Goal: Check status: Check status

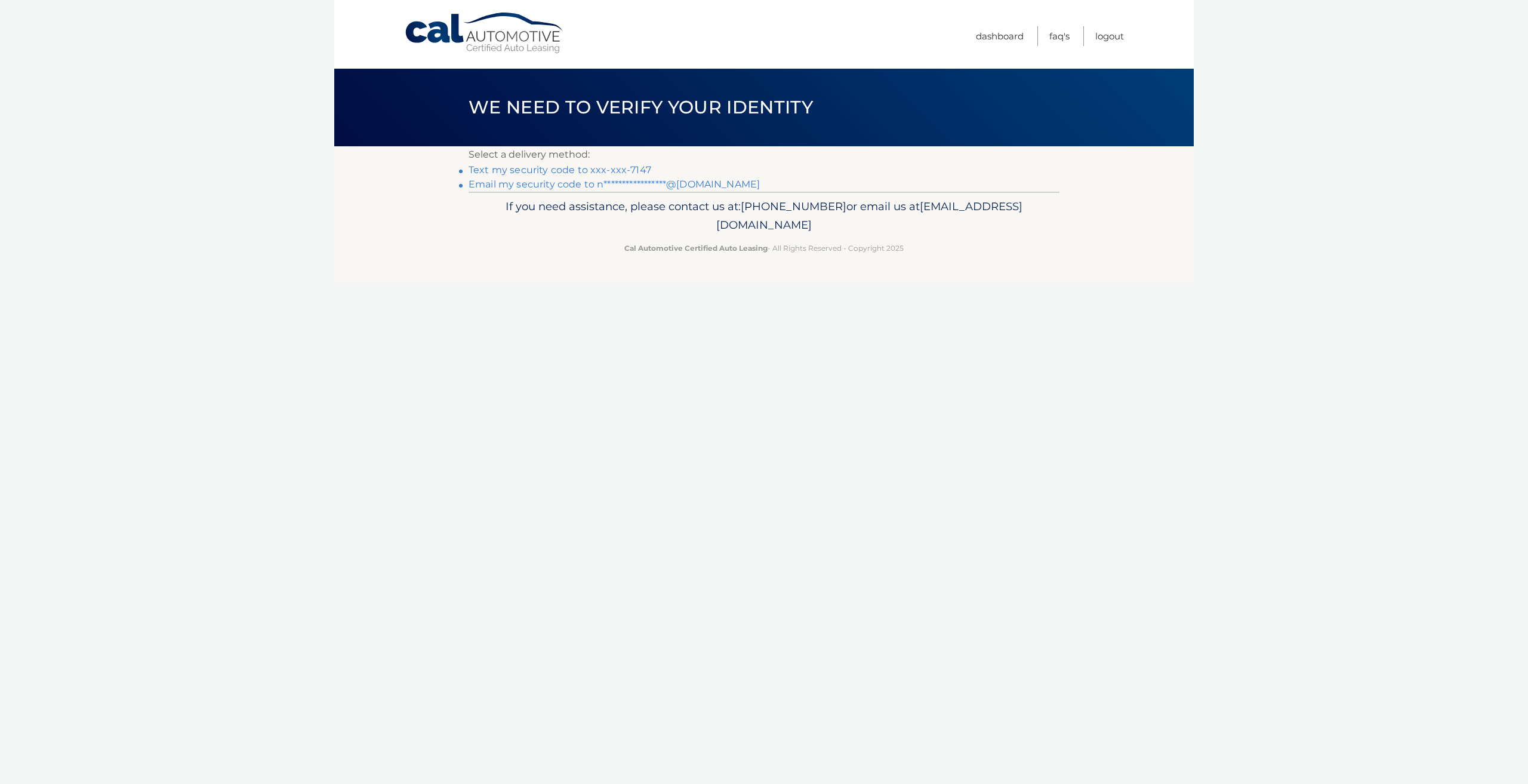
click at [603, 165] on link "Text my security code to xxx-xxx-7147" at bounding box center [559, 170] width 182 height 11
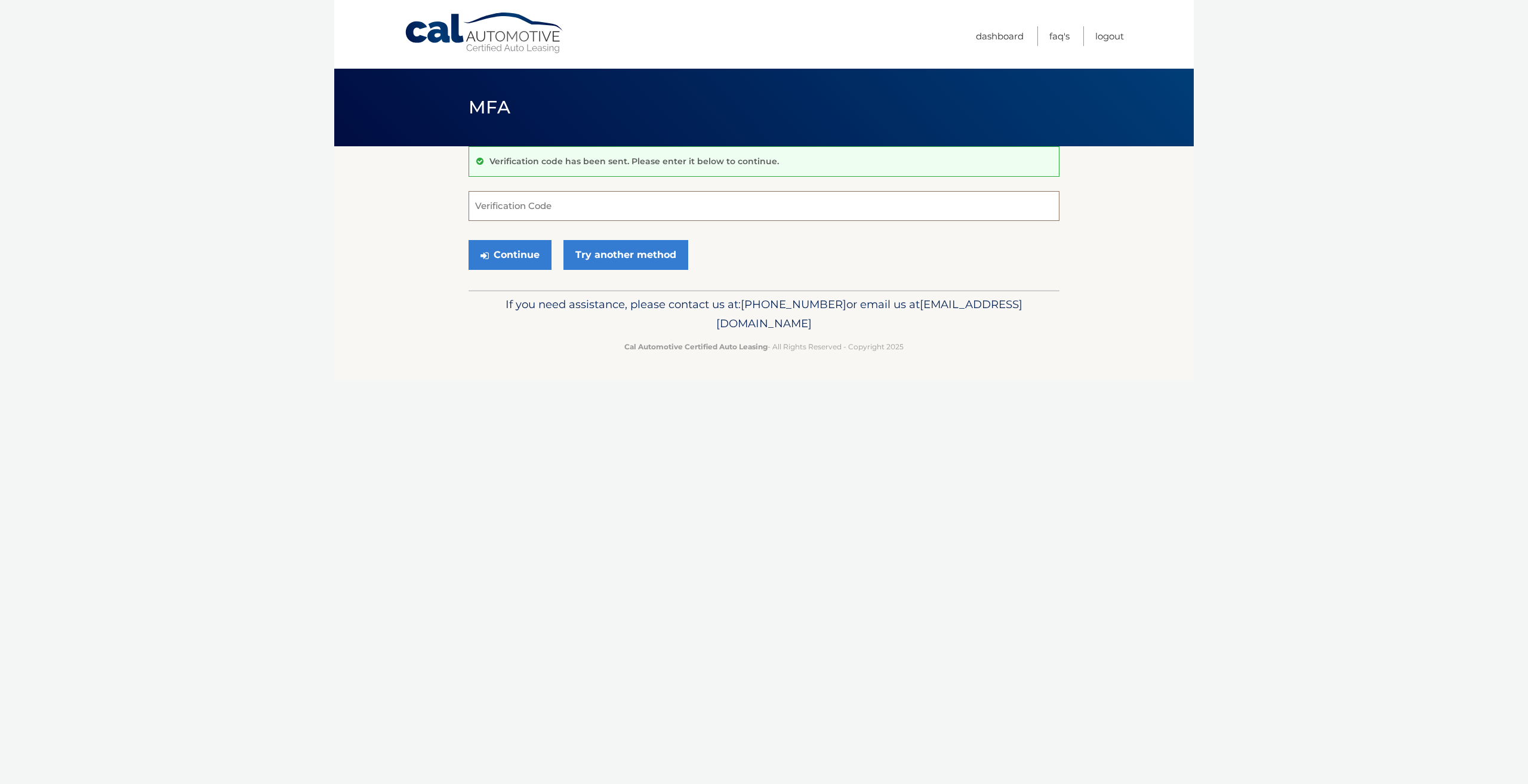
click at [614, 207] on input "Verification Code" at bounding box center [764, 206] width 591 height 30
type input "270951"
click at [476, 252] on button "Continue" at bounding box center [510, 255] width 83 height 30
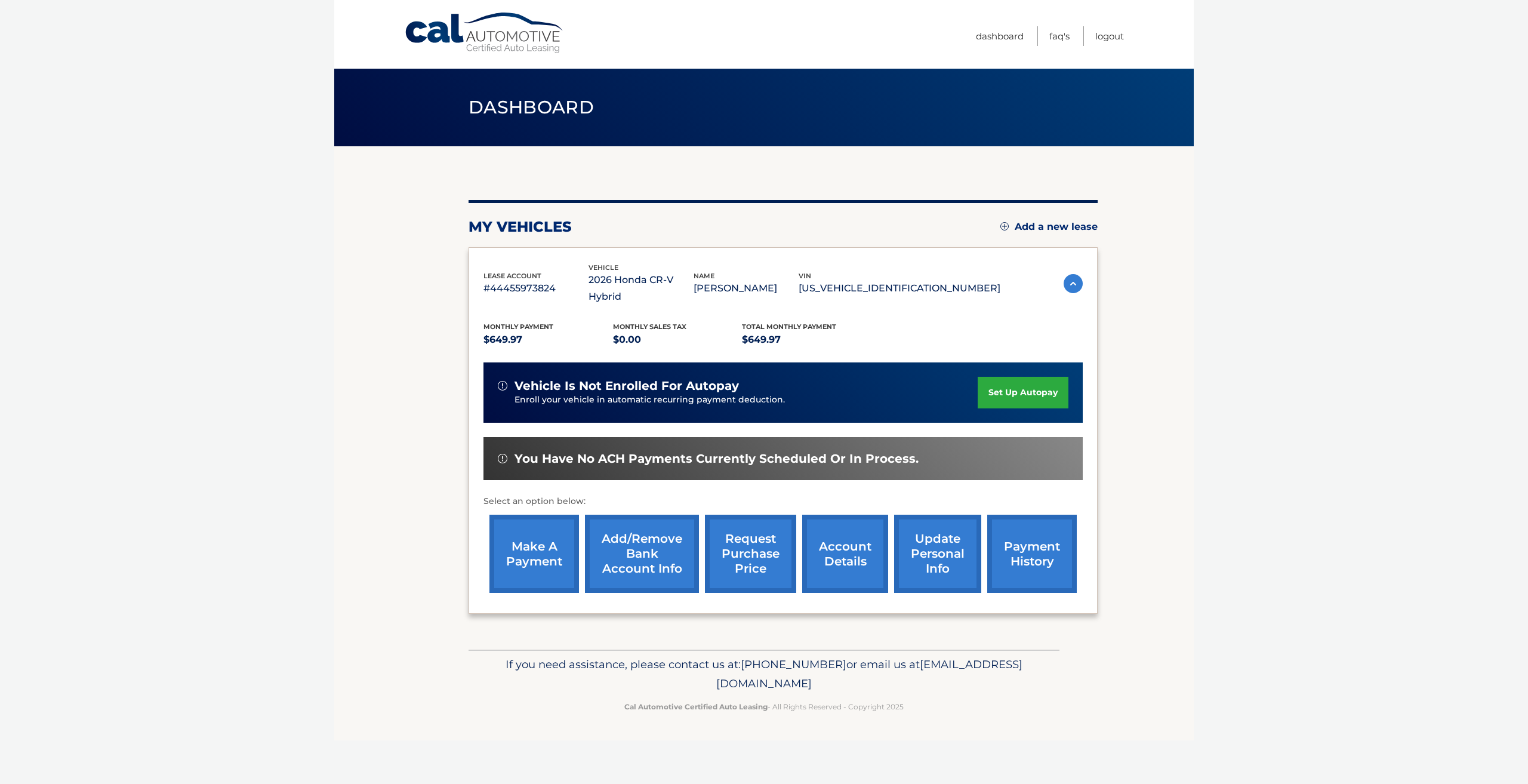
click at [1025, 521] on link "payment history" at bounding box center [1032, 553] width 90 height 78
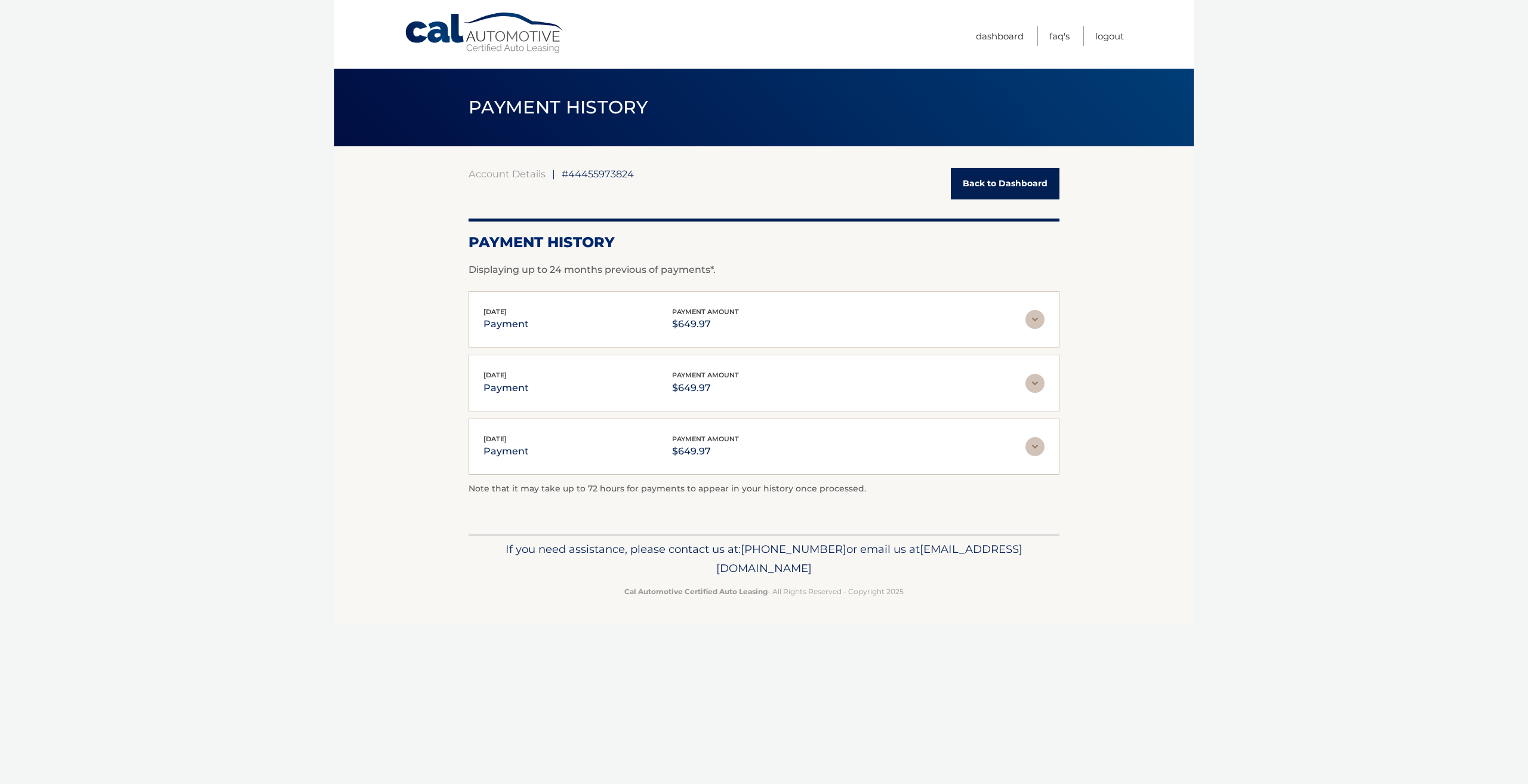
click at [1041, 305] on div "Sep 19, 2025 payment payment amount $649.97 Late Charges $0.00 Miscelleneous Ch…" at bounding box center [764, 319] width 591 height 57
click at [1038, 315] on img at bounding box center [1035, 319] width 19 height 19
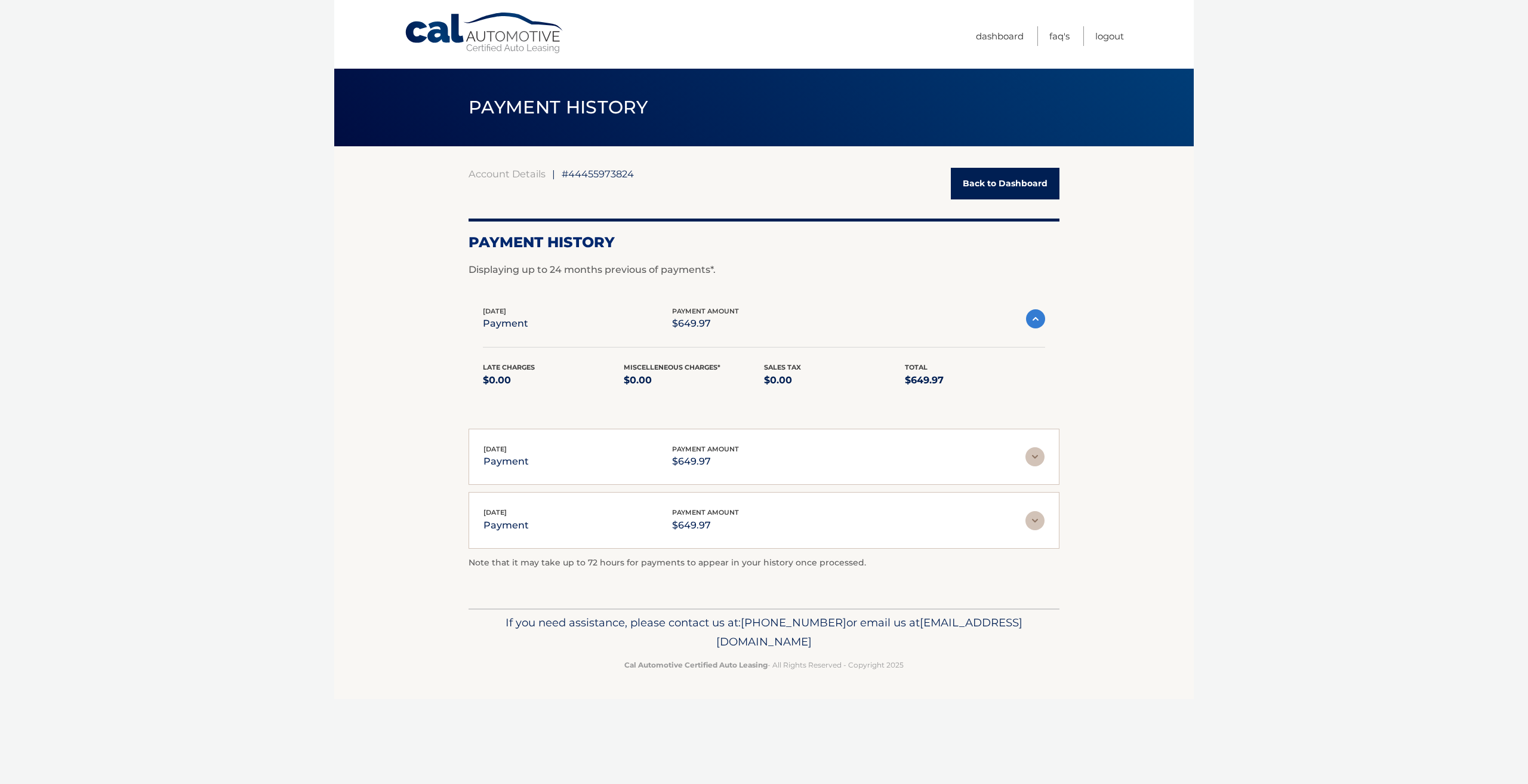
click at [1037, 315] on img at bounding box center [1035, 319] width 19 height 19
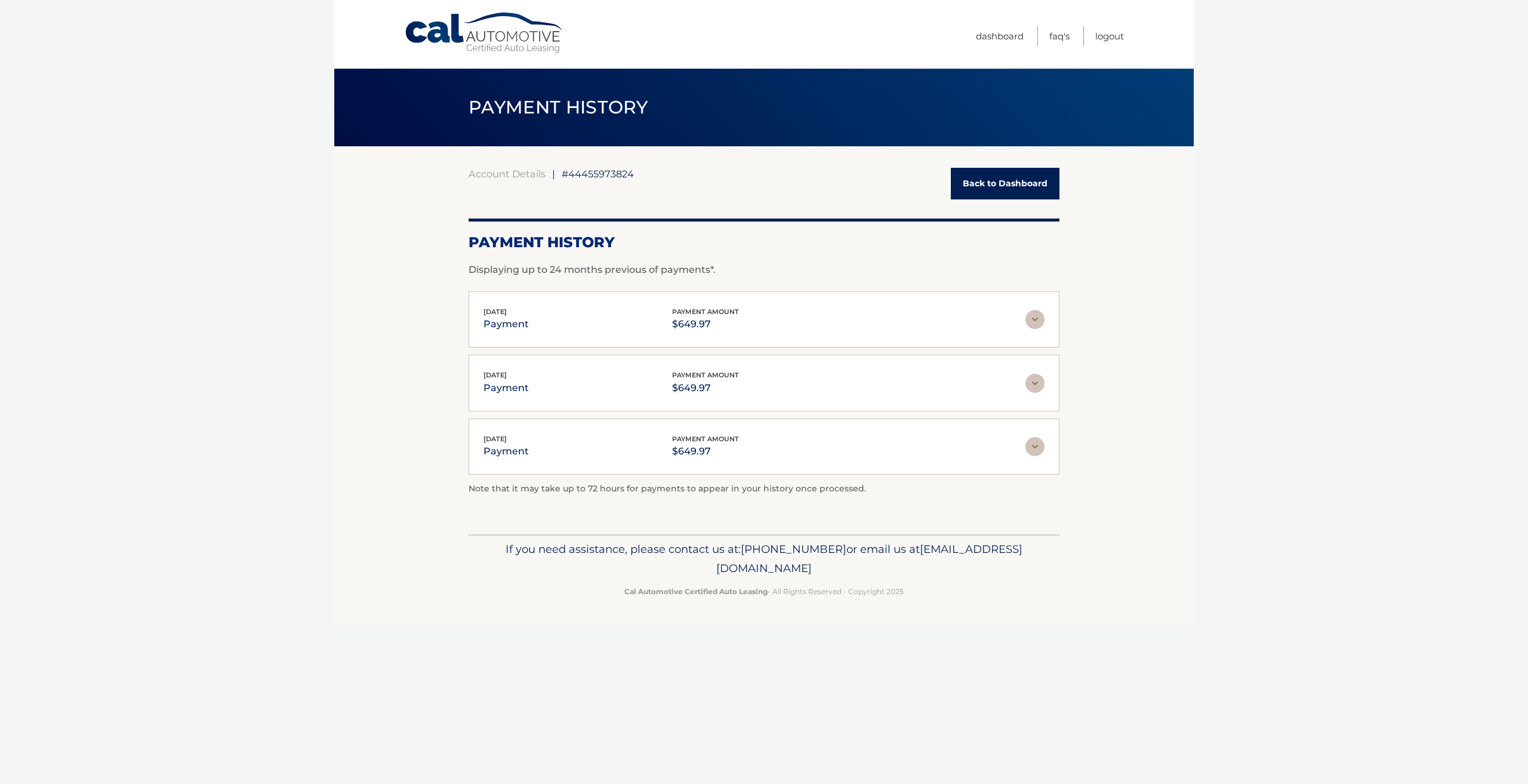
click at [997, 184] on link "Back to Dashboard" at bounding box center [1005, 183] width 109 height 31
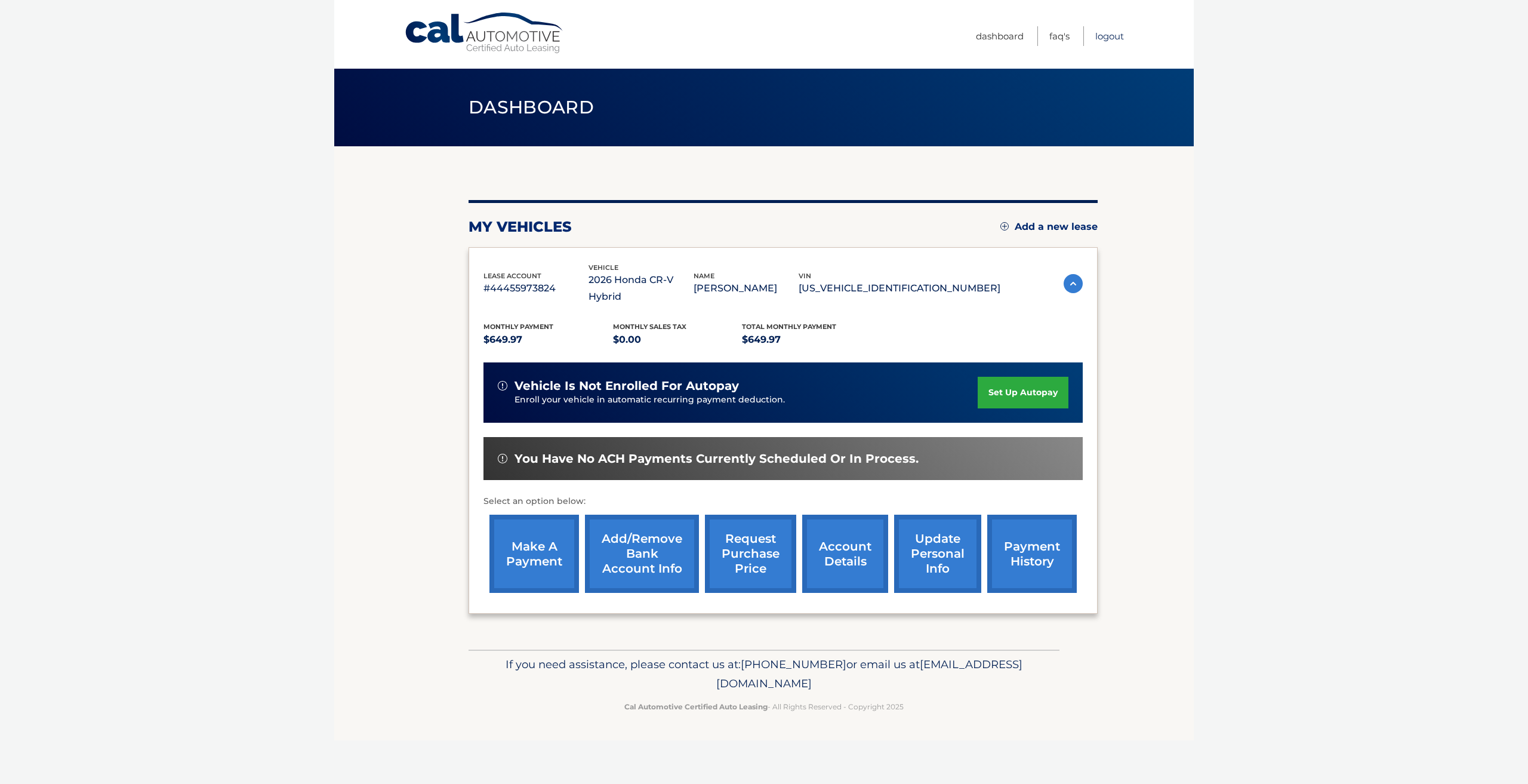
click at [1108, 39] on link "Logout" at bounding box center [1110, 35] width 29 height 19
